Goal: Transaction & Acquisition: Purchase product/service

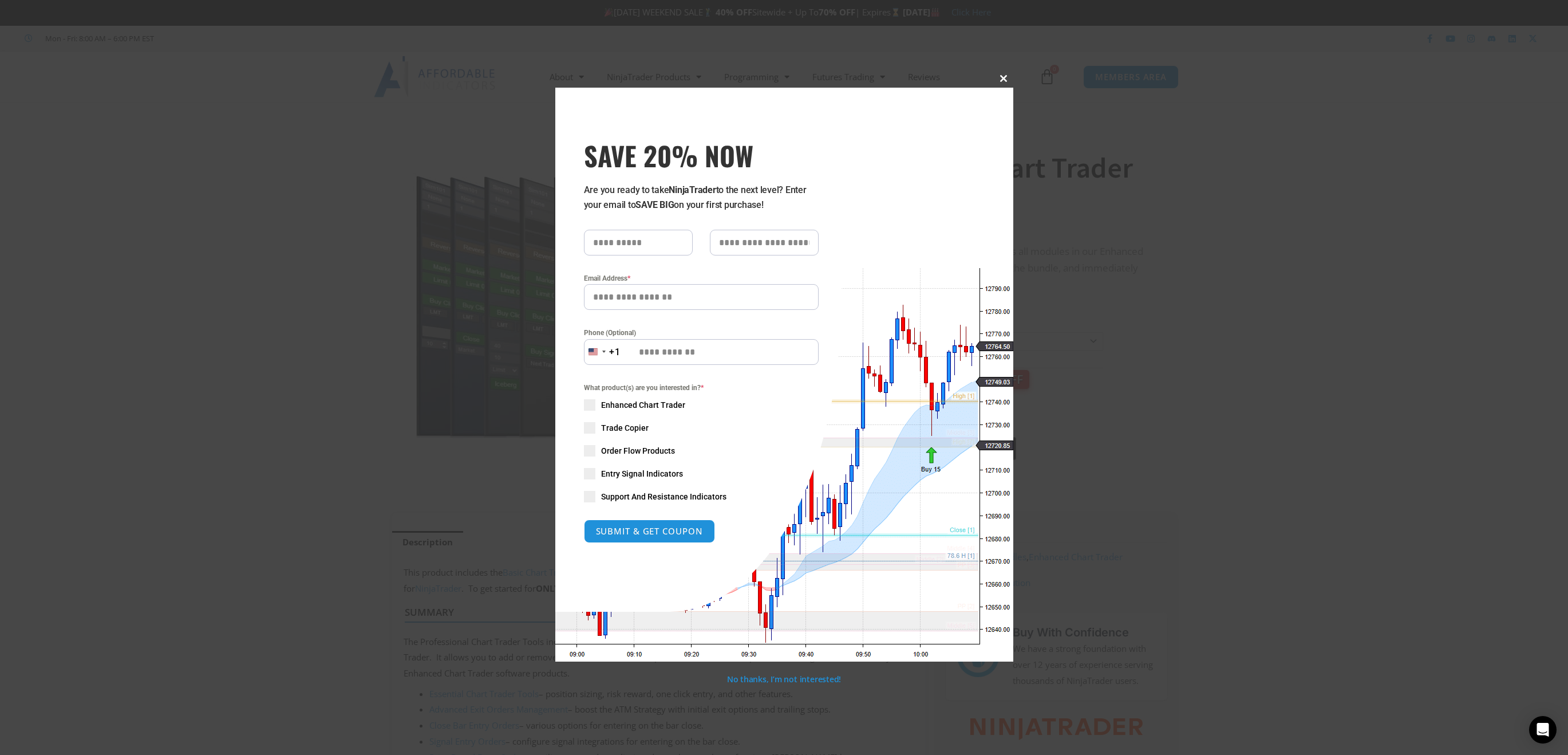
click at [1004, 78] on span at bounding box center [1004, 78] width 19 height 7
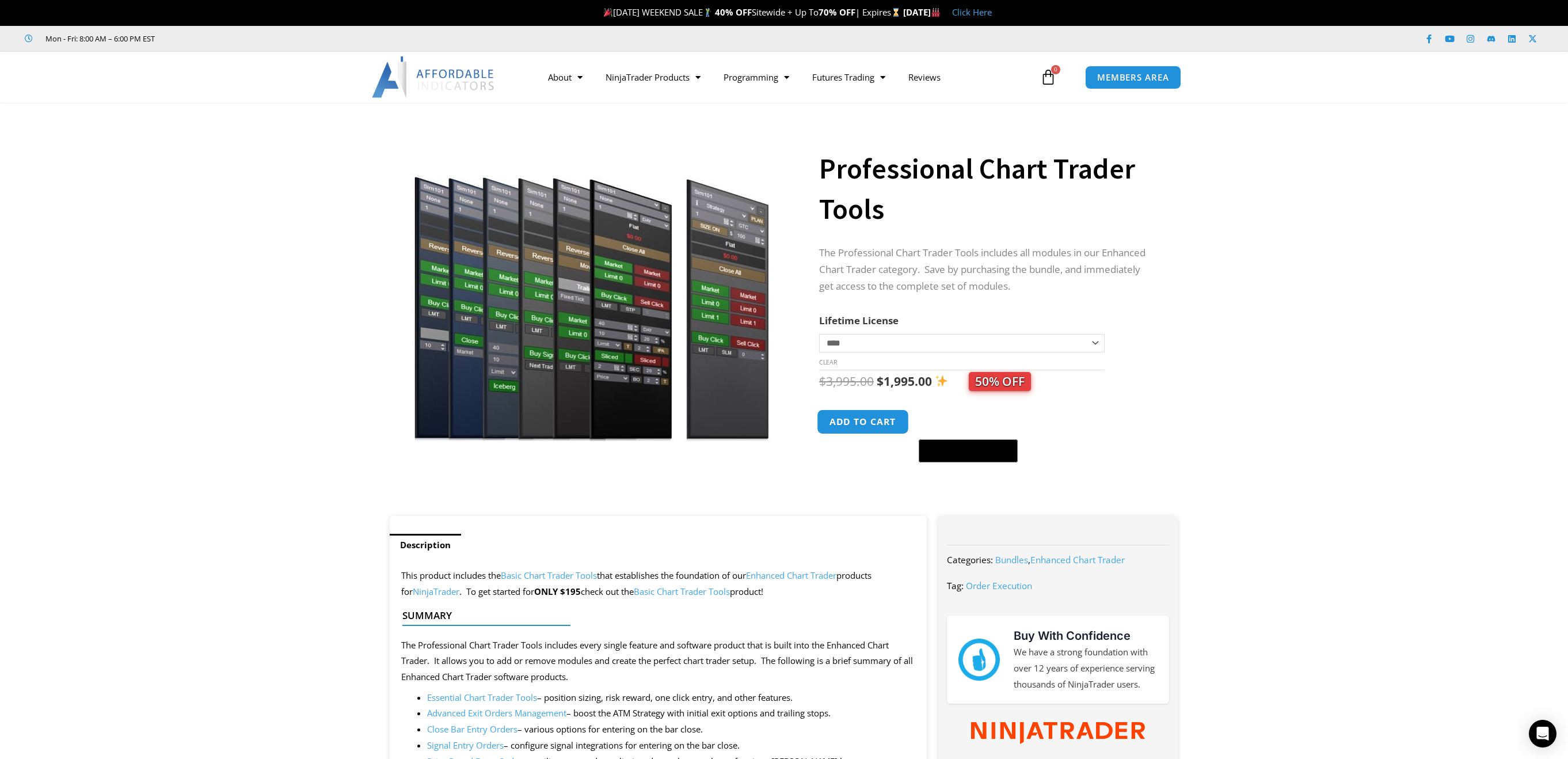
click at [875, 420] on button "Add to cart" at bounding box center [863, 422] width 92 height 25
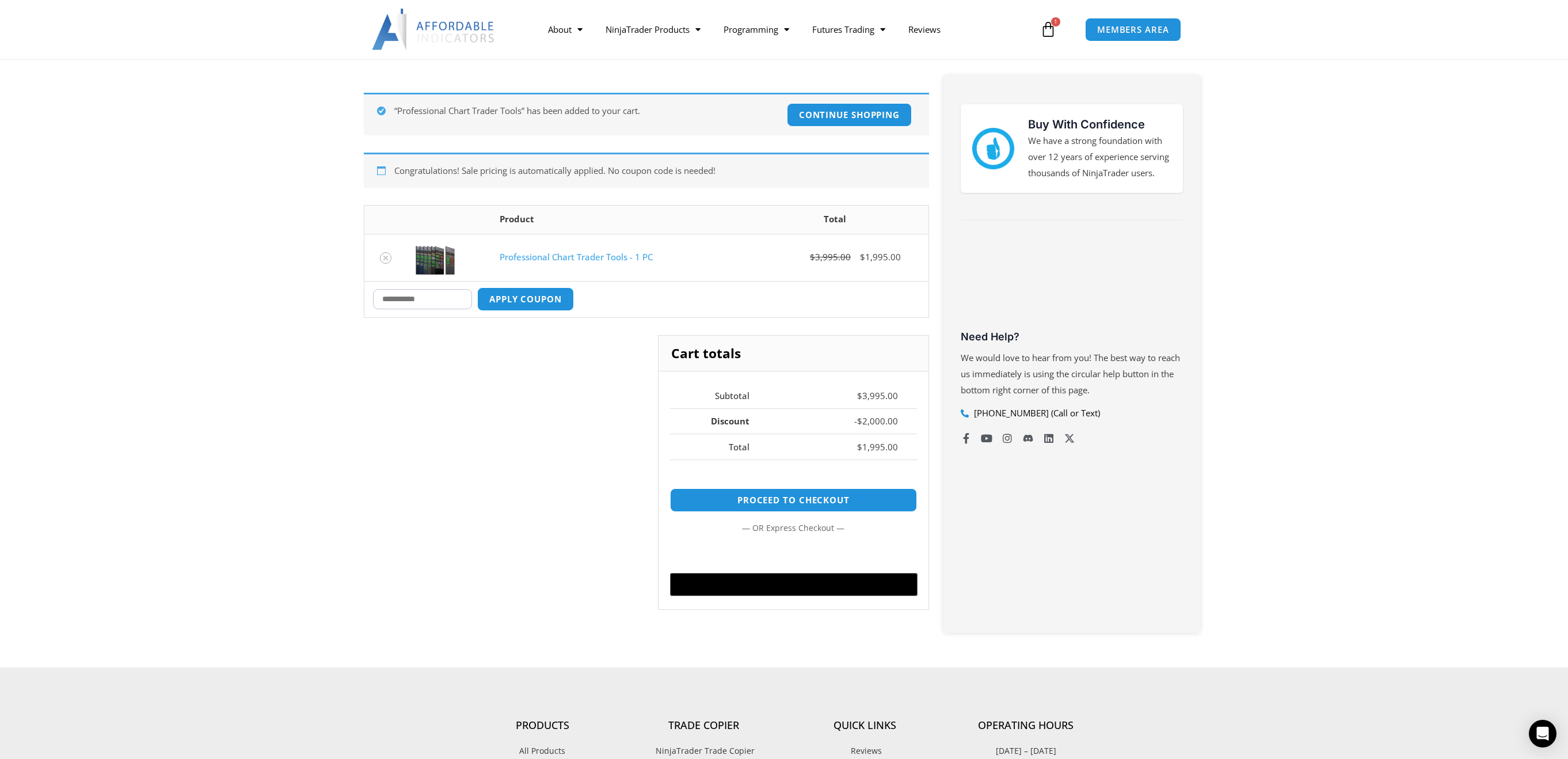
scroll to position [173, 0]
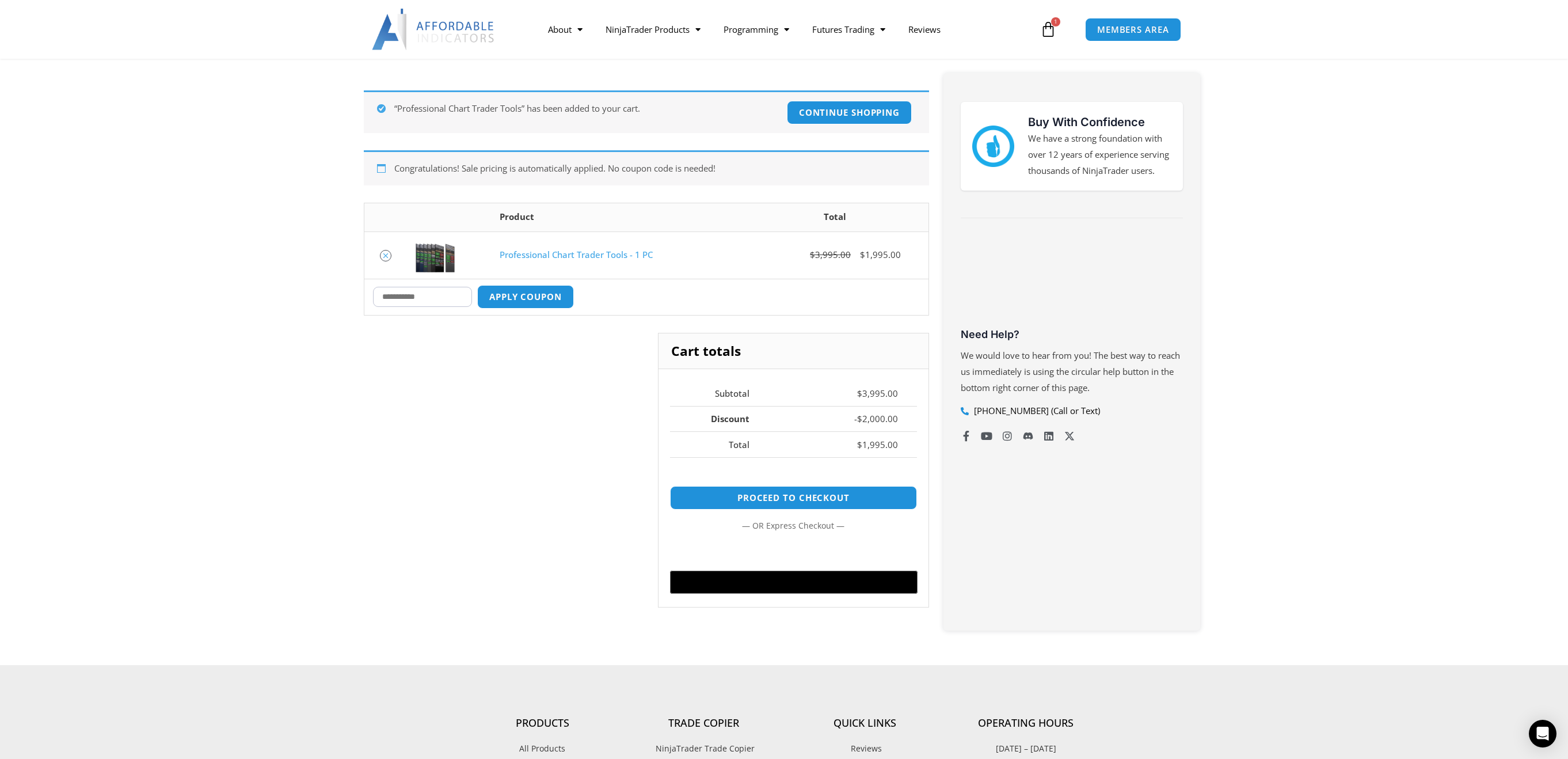
click at [384, 255] on icon "Remove Professional Chart Trader Tools - 1 PC from cart" at bounding box center [386, 255] width 8 height 8
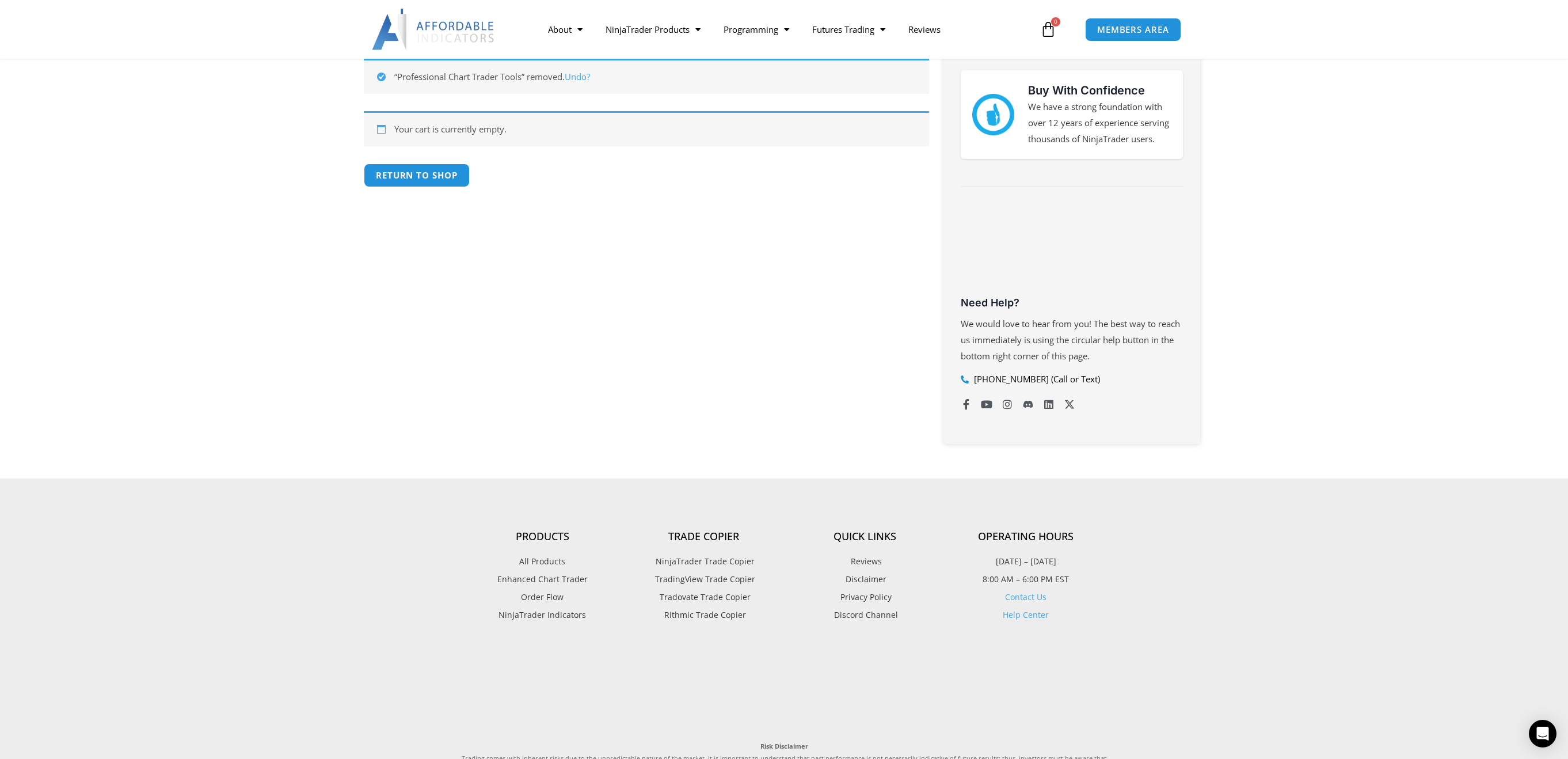
scroll to position [205, 0]
click at [1120, 25] on span "MEMBERS AREA" at bounding box center [1133, 30] width 79 height 10
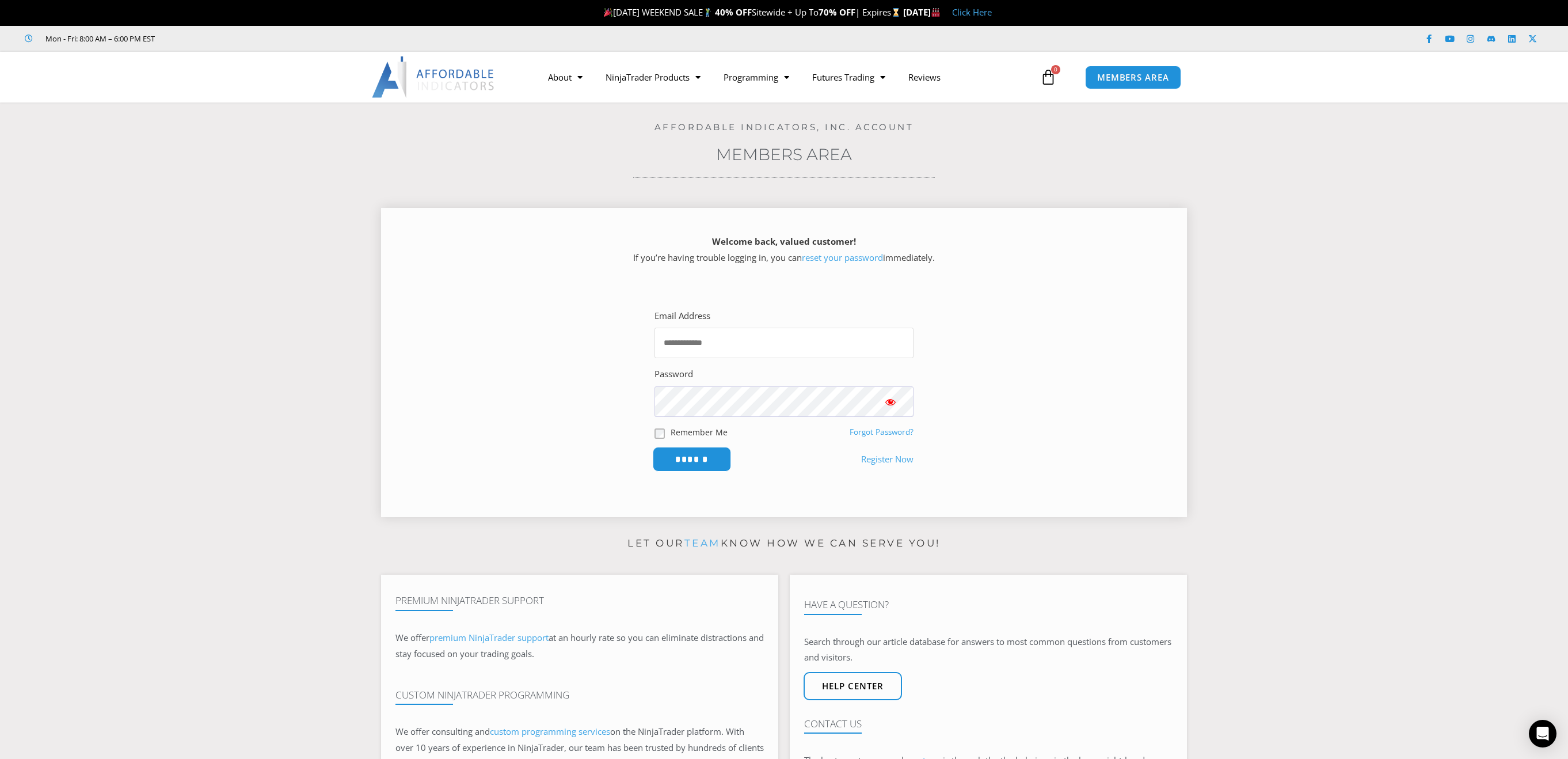
type input "**********"
click at [707, 454] on input "******" at bounding box center [692, 459] width 79 height 25
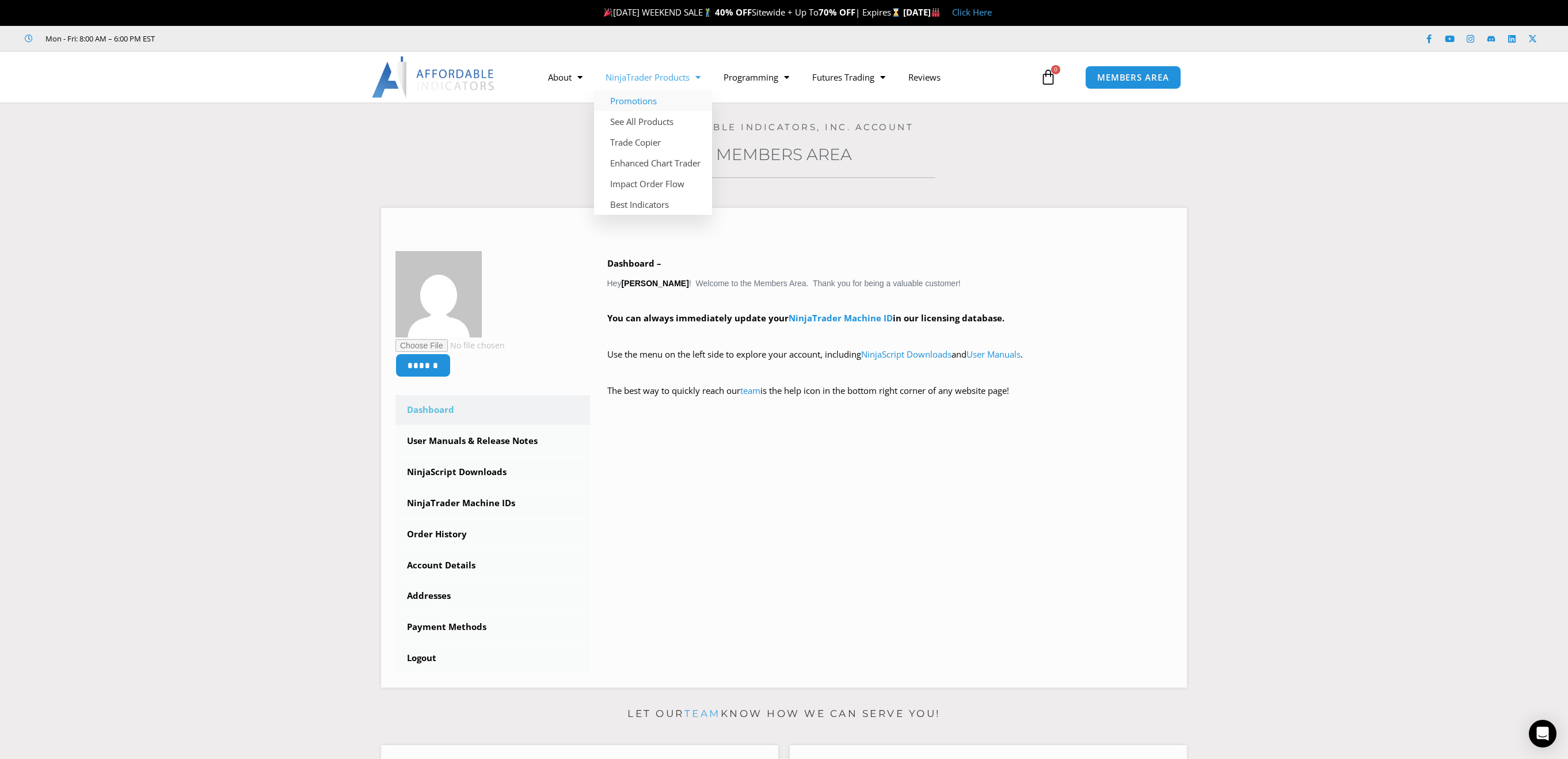
click at [661, 98] on link "Promotions" at bounding box center [653, 101] width 118 height 21
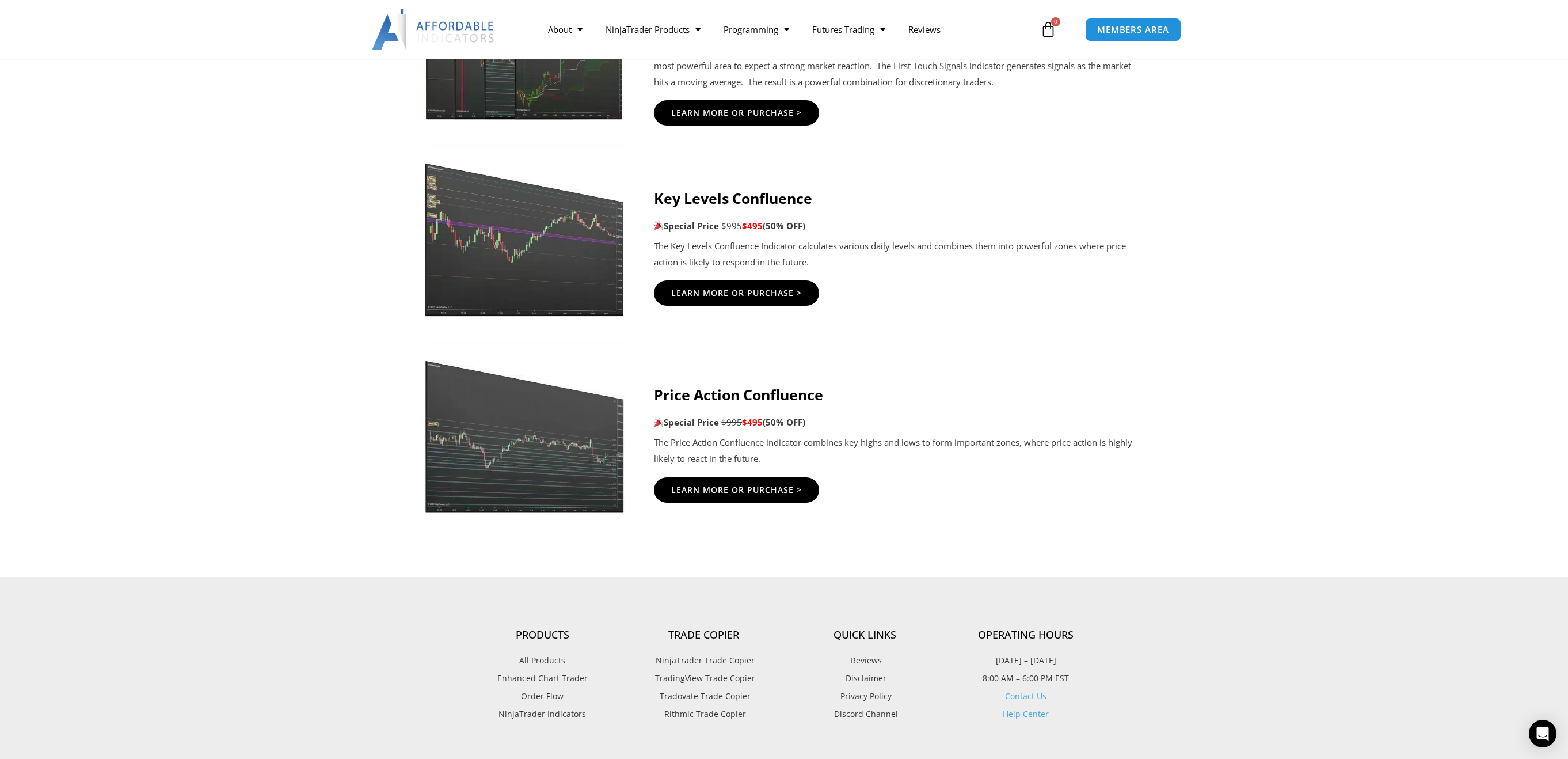
scroll to position [1727, 0]
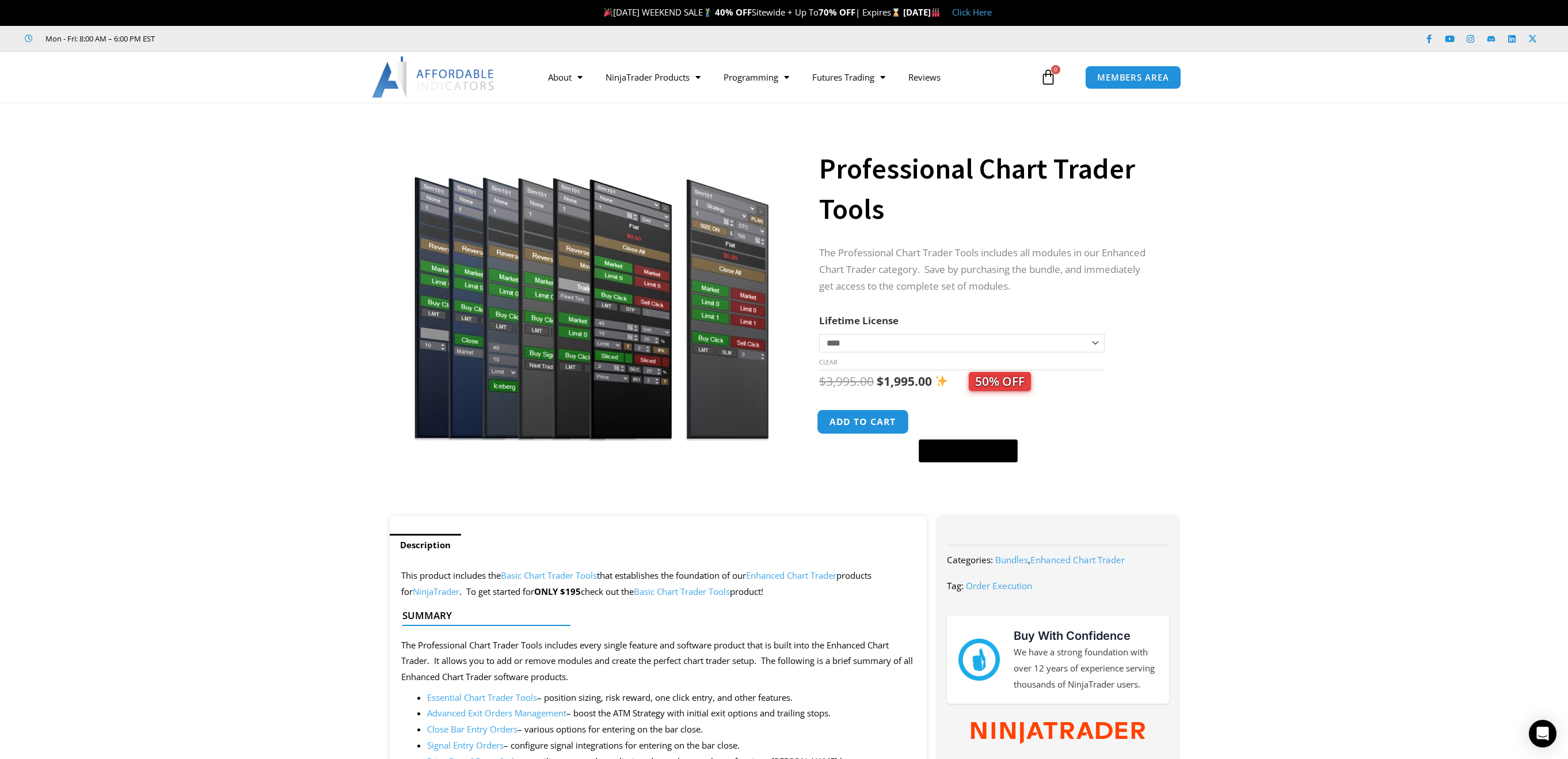
click at [869, 417] on button "Add to cart" at bounding box center [863, 422] width 92 height 25
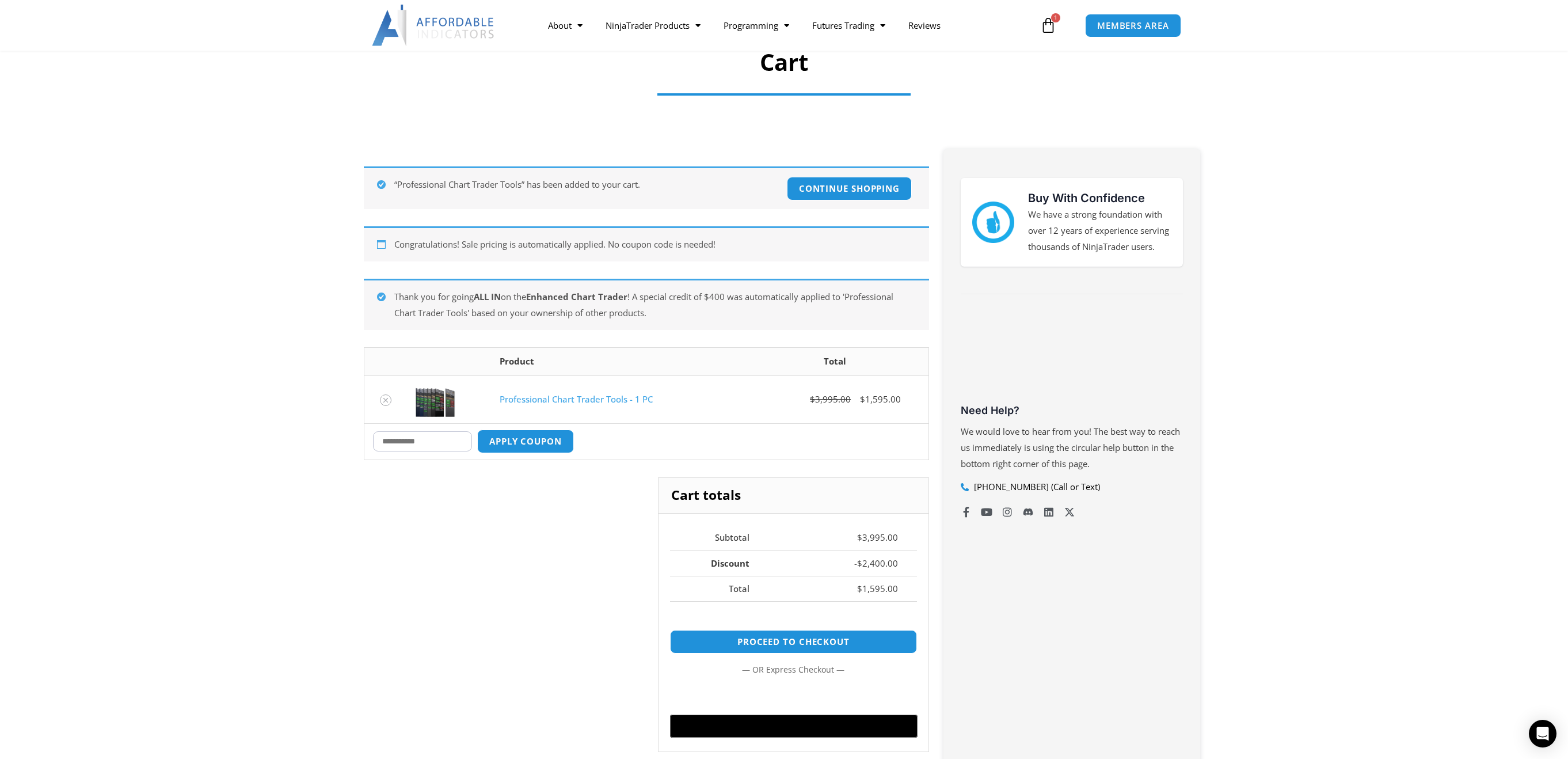
scroll to position [115, 0]
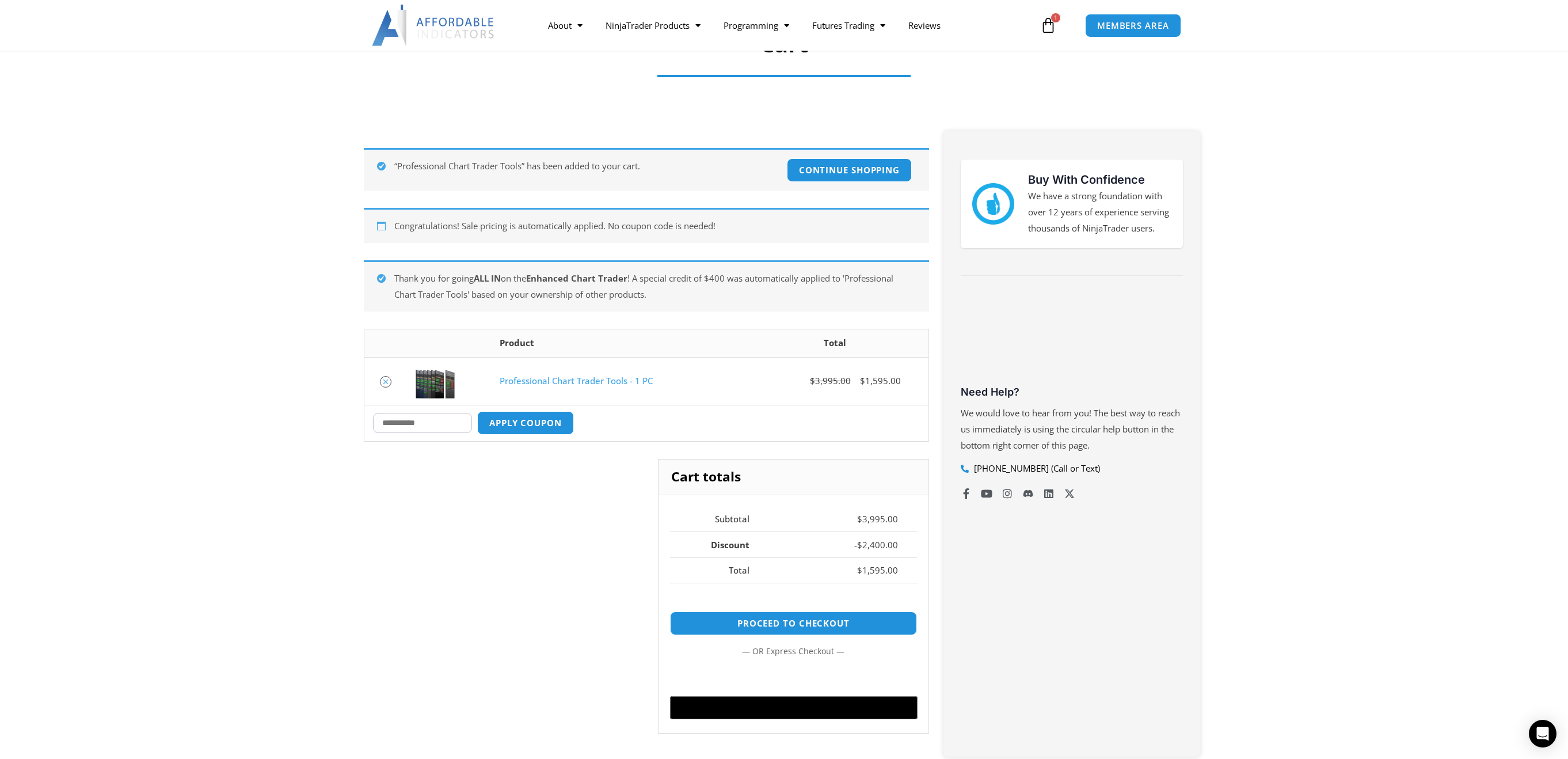
click at [386, 379] on icon "Remove Professional Chart Trader Tools - 1 PC from cart" at bounding box center [386, 382] width 8 height 8
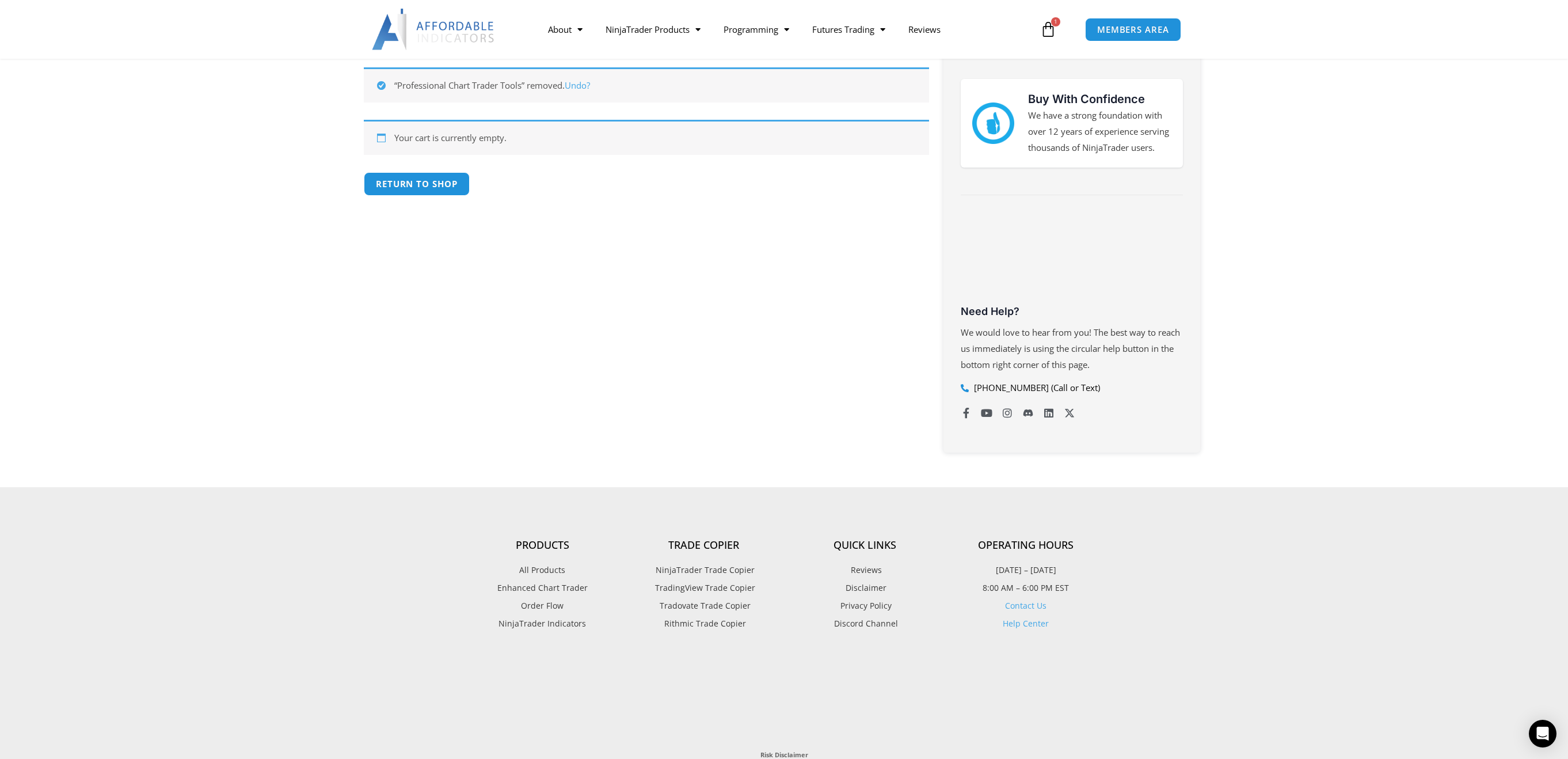
scroll to position [205, 0]
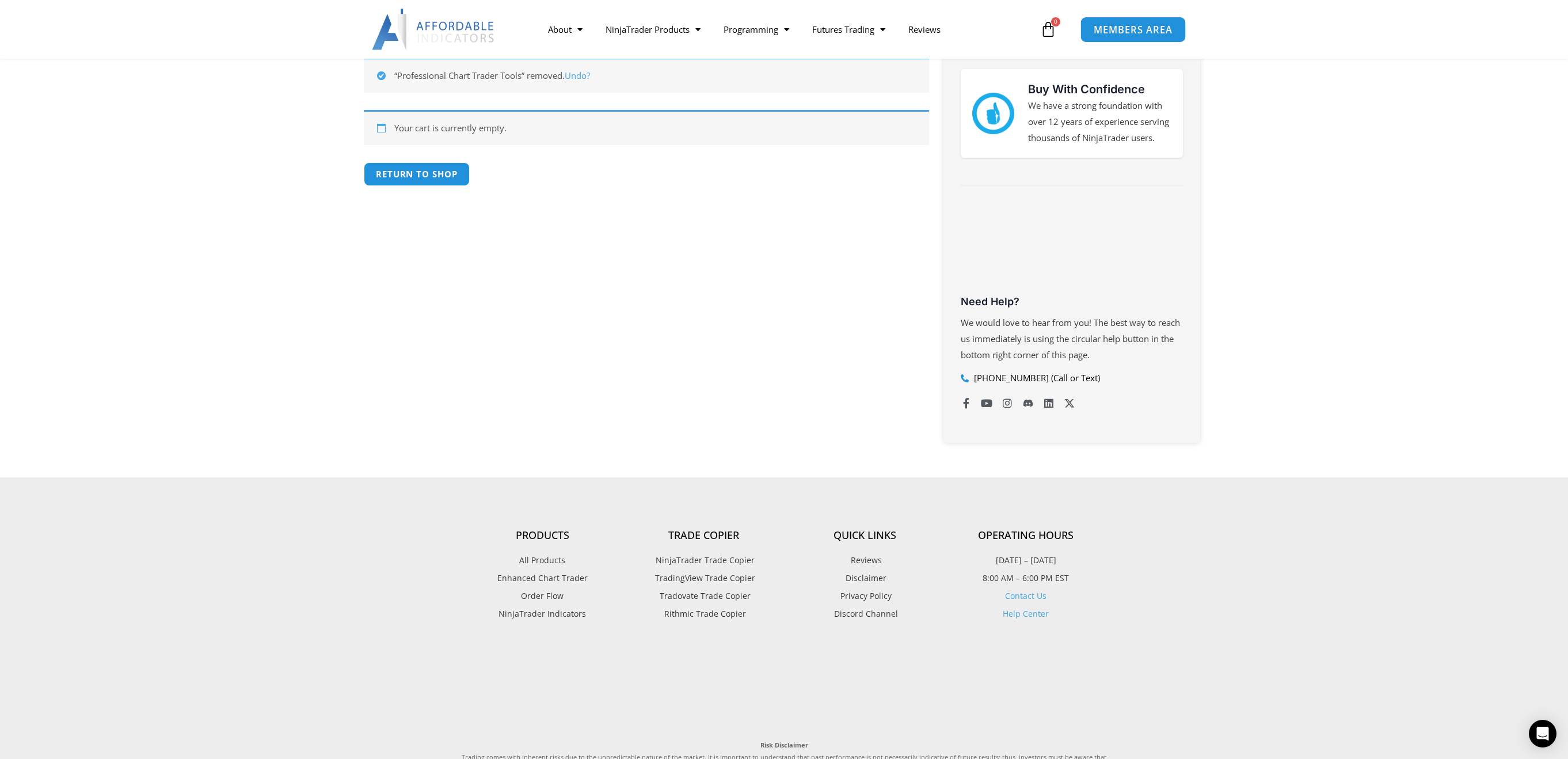
click at [1125, 32] on span "MEMBERS AREA" at bounding box center [1133, 30] width 79 height 10
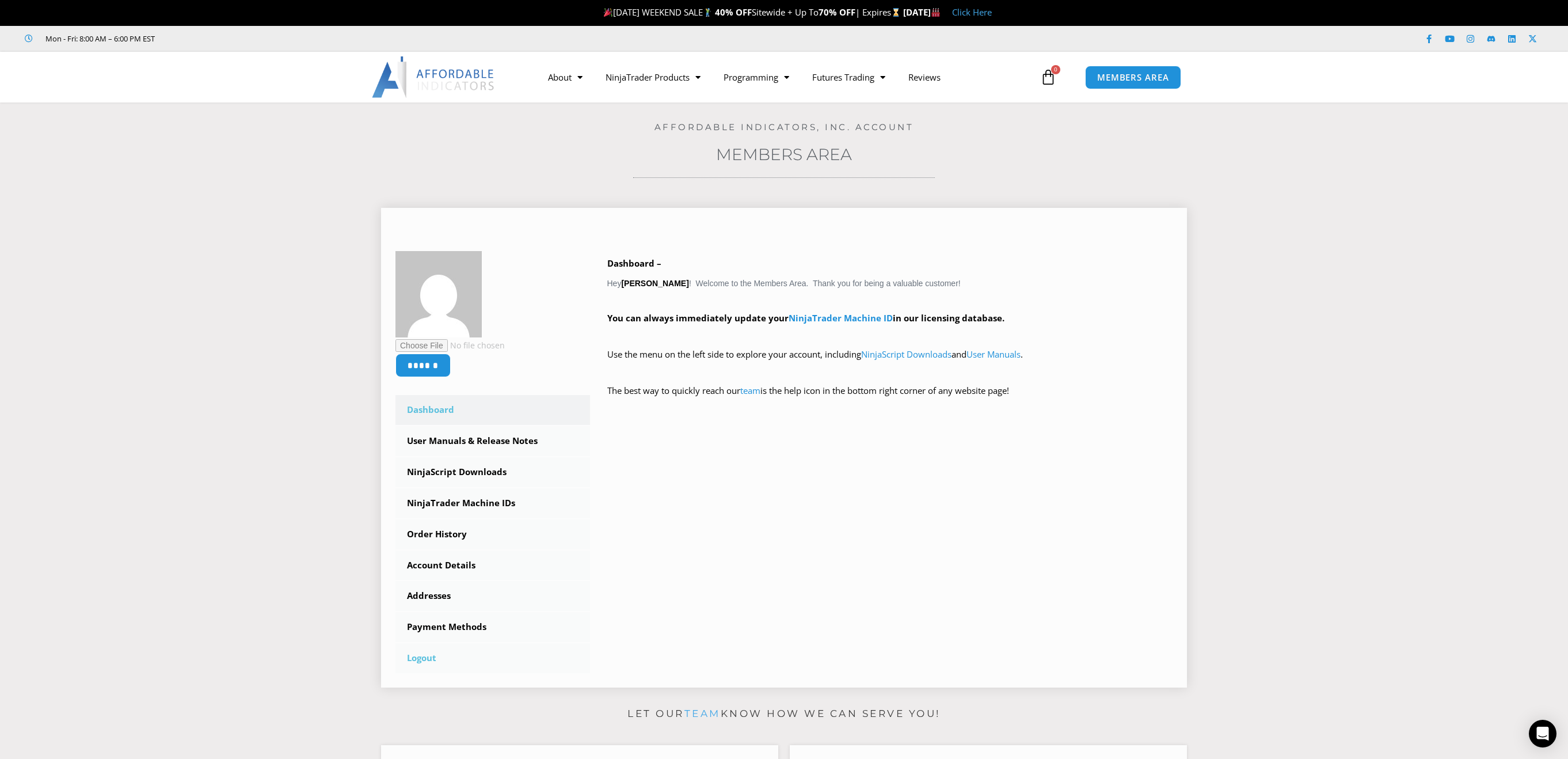
click at [433, 657] on link "Logout" at bounding box center [492, 657] width 194 height 30
